Goal: Information Seeking & Learning: Learn about a topic

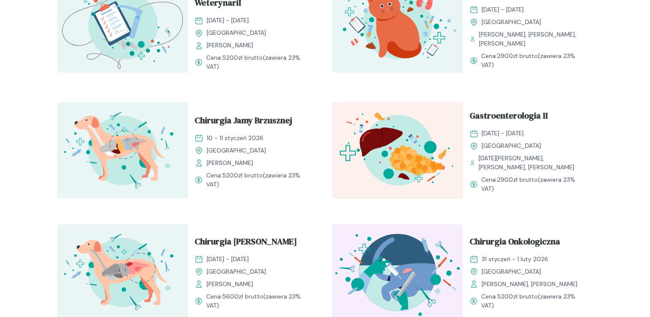
scroll to position [867, 0]
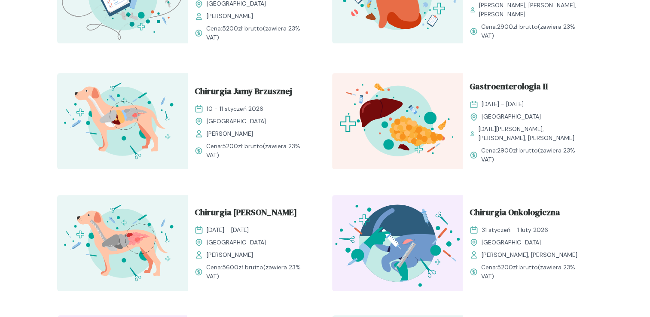
click at [137, 213] on img at bounding box center [122, 243] width 131 height 96
click at [229, 207] on span "Chirurgia [PERSON_NAME]" at bounding box center [245, 214] width 102 height 16
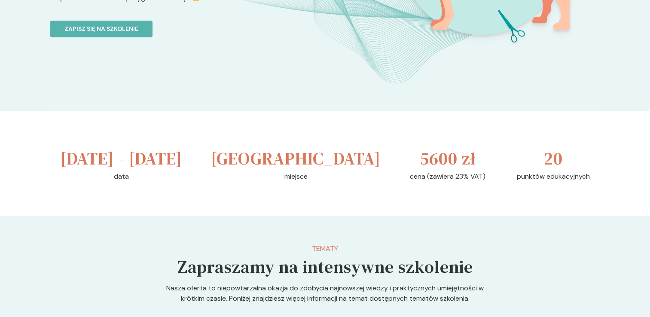
scroll to position [209, 0]
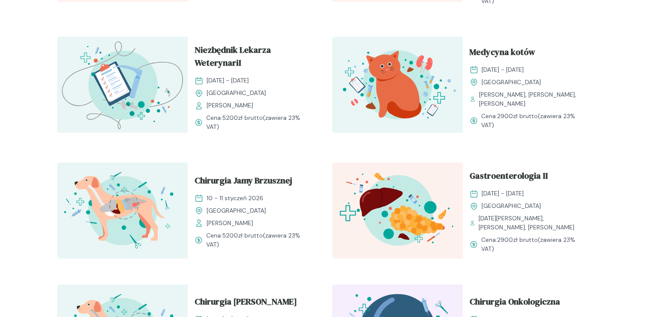
scroll to position [776, 0]
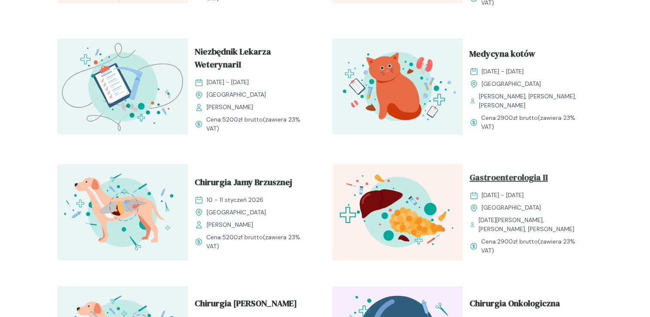
click at [519, 171] on span "Gastroenterologia II" at bounding box center [508, 179] width 78 height 16
